Goal: Task Accomplishment & Management: Use online tool/utility

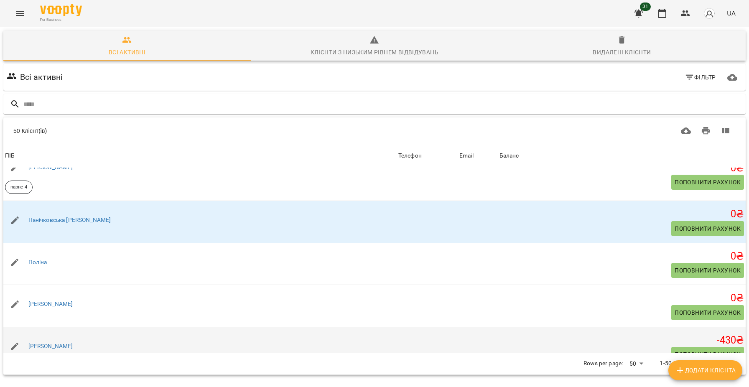
scroll to position [1589, 0]
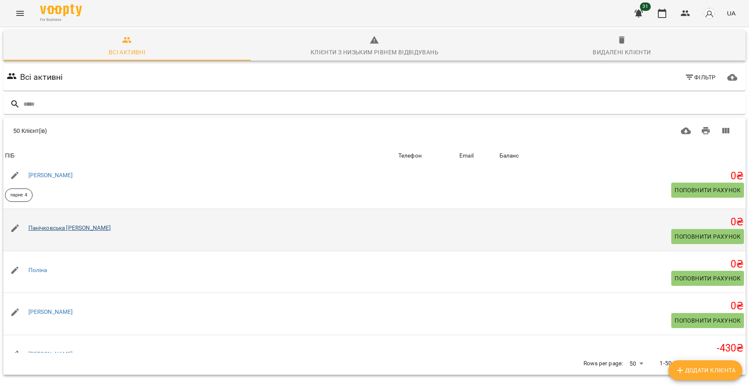
click at [75, 231] on link "Панічковська [PERSON_NAME]" at bounding box center [69, 228] width 83 height 7
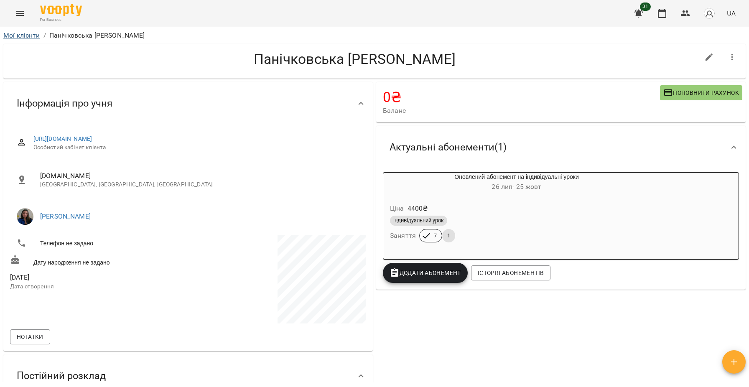
click at [26, 36] on link "Мої клієнти" at bounding box center [21, 35] width 37 height 8
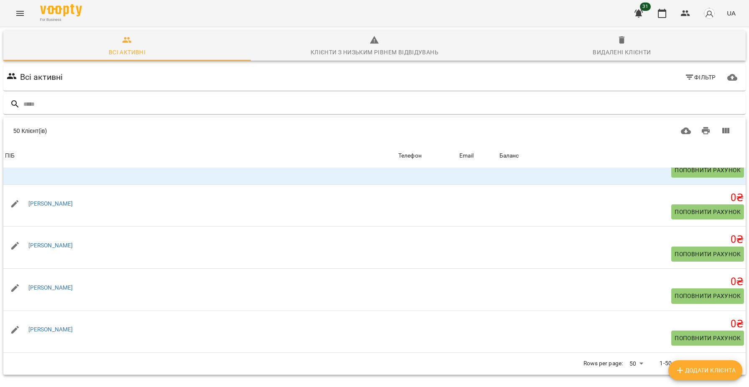
scroll to position [2010, 0]
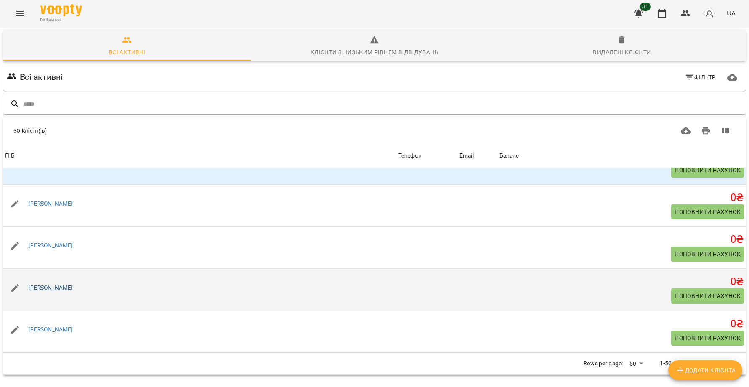
click at [60, 287] on link "[PERSON_NAME]" at bounding box center [50, 287] width 45 height 7
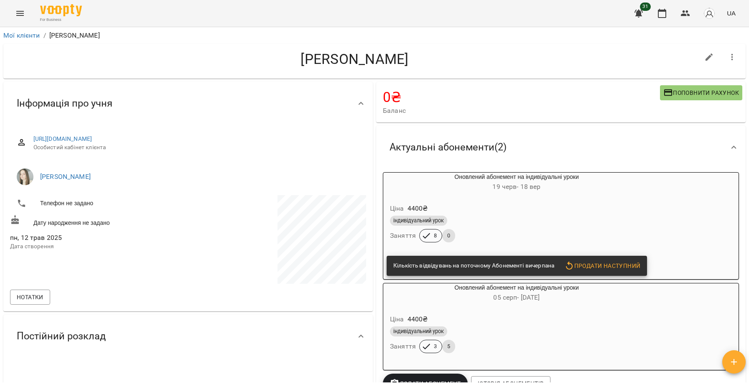
click at [27, 39] on li "Мої клієнти" at bounding box center [21, 36] width 37 height 10
click at [26, 37] on link "Мої клієнти" at bounding box center [21, 35] width 37 height 8
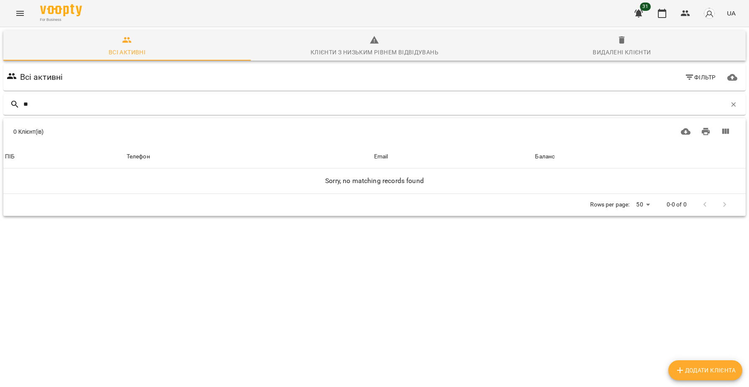
type input "*"
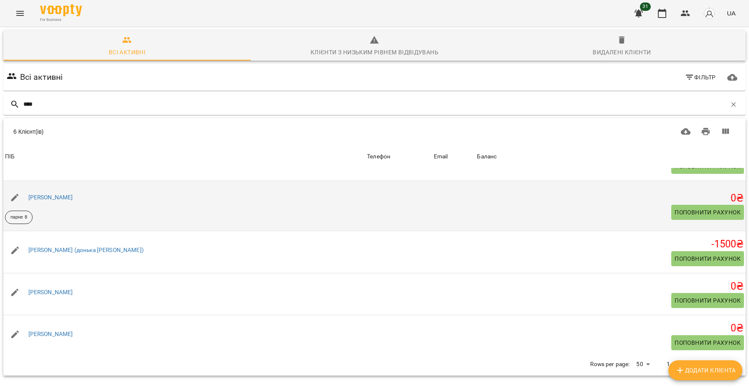
scroll to position [31, 0]
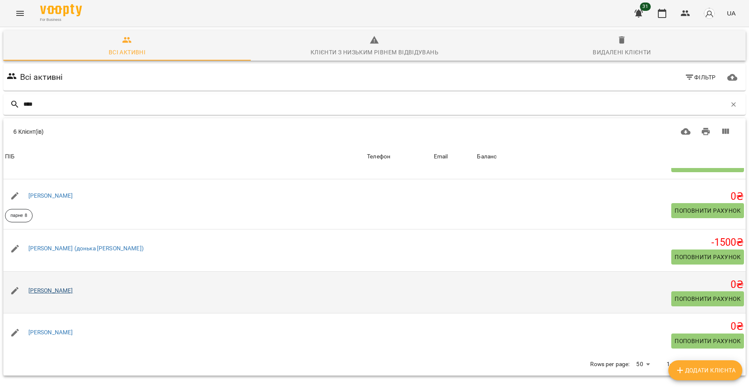
type input "****"
click at [61, 290] on link "[PERSON_NAME]" at bounding box center [50, 290] width 45 height 7
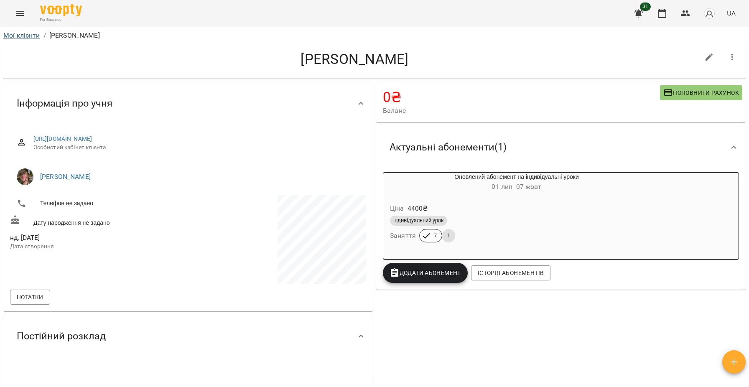
click at [14, 34] on link "Мої клієнти" at bounding box center [21, 35] width 37 height 8
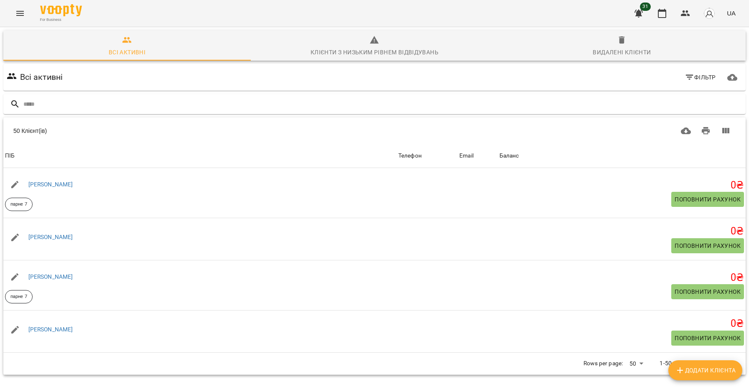
click at [23, 12] on icon "Menu" at bounding box center [20, 13] width 10 height 10
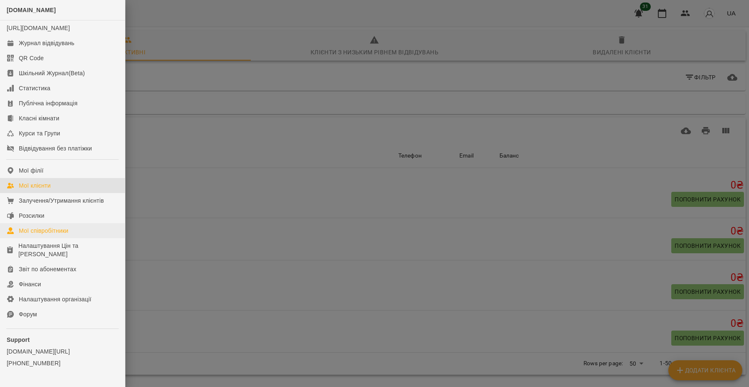
click at [48, 235] on div "Мої співробітники" at bounding box center [44, 231] width 50 height 8
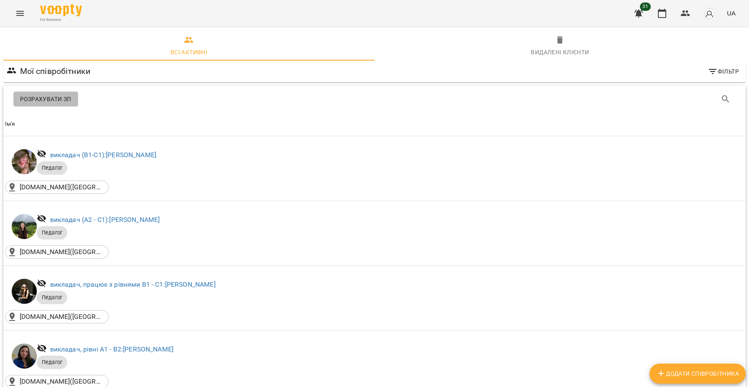
click at [71, 93] on button "Розрахувати ЗП" at bounding box center [45, 99] width 65 height 15
